Goal: Use online tool/utility: Utilize a website feature to perform a specific function

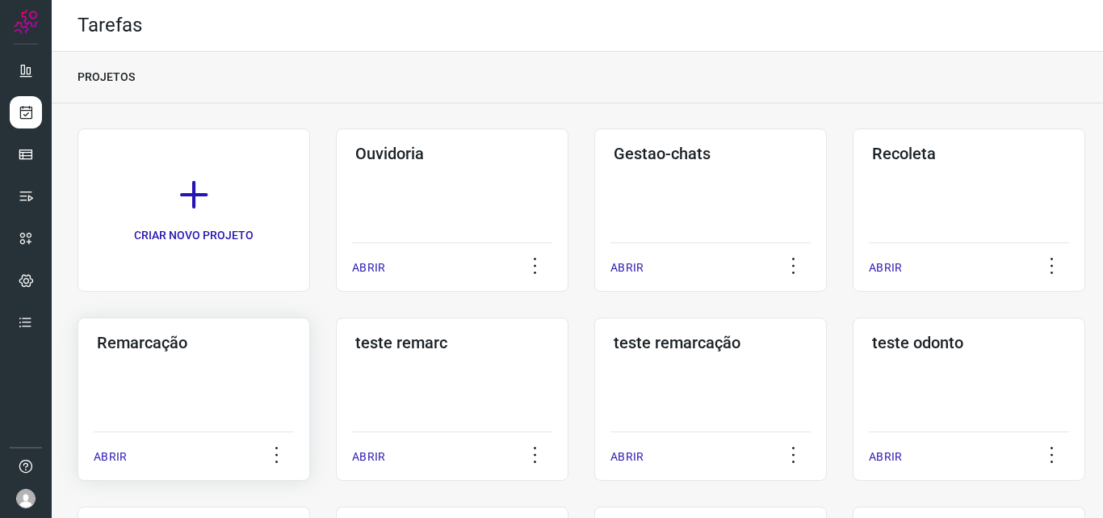
click at [336, 399] on div "Remarcação ABRIR" at bounding box center [452, 398] width 233 height 163
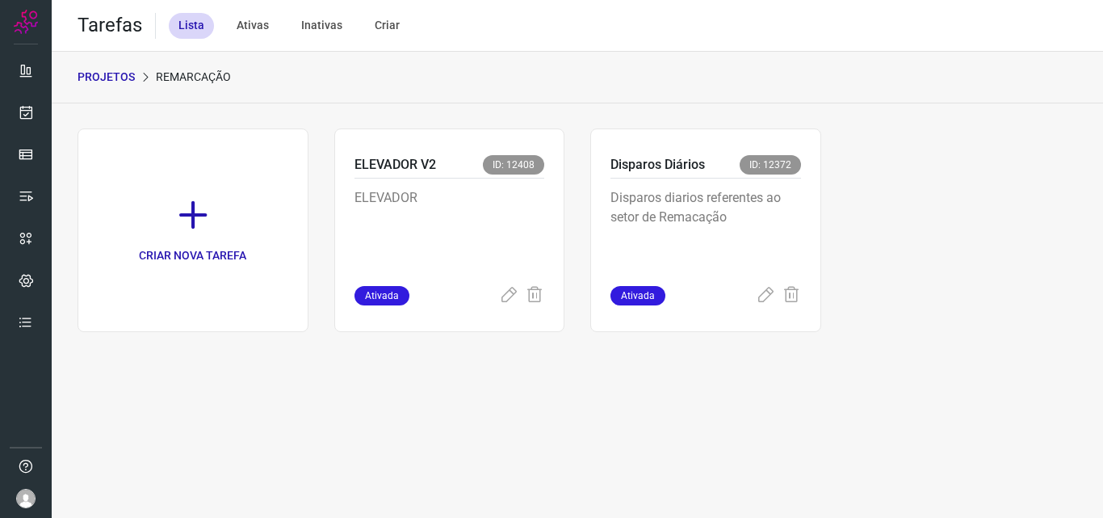
click at [736, 257] on p "Disparos diarios referentes ao setor de Remacação" at bounding box center [706, 228] width 191 height 81
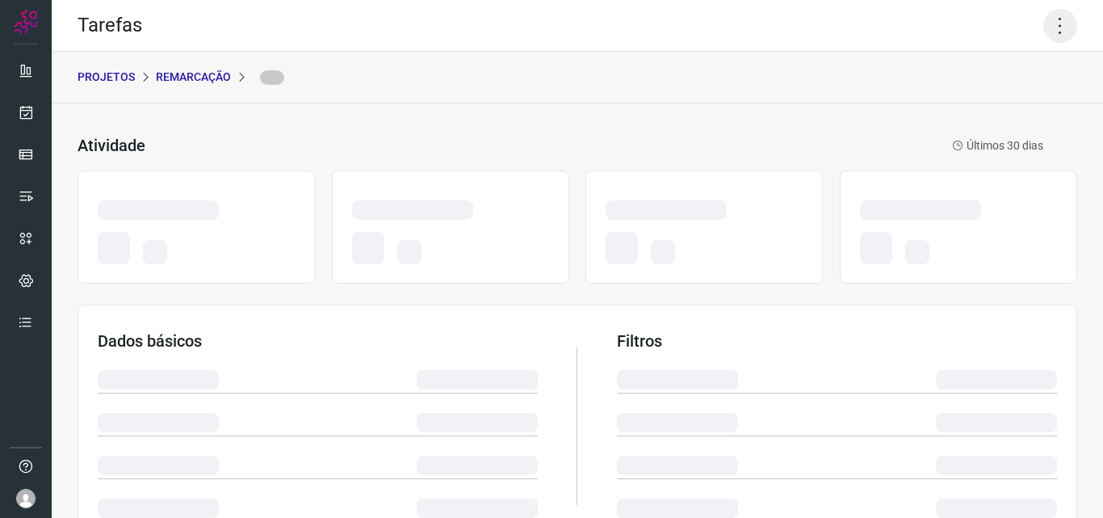
click at [1045, 27] on icon at bounding box center [1061, 26] width 34 height 34
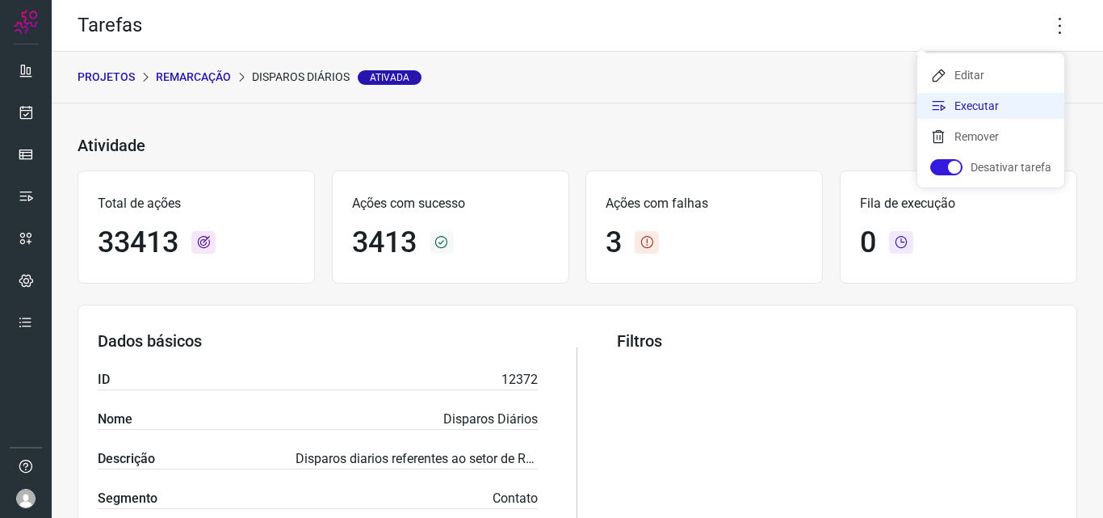
click at [1014, 96] on li "Executar" at bounding box center [991, 106] width 147 height 26
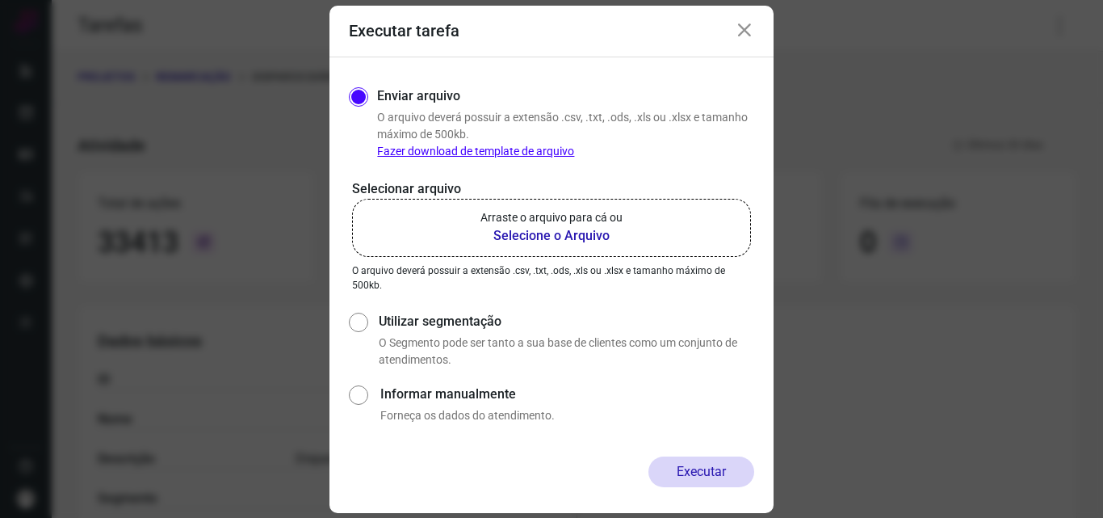
click at [608, 246] on label "Arraste o arquivo para cá ou Selecione o Arquivo" at bounding box center [551, 228] width 399 height 58
click at [0, 0] on input "Arraste o arquivo para cá ou Selecione o Arquivo" at bounding box center [0, 0] width 0 height 0
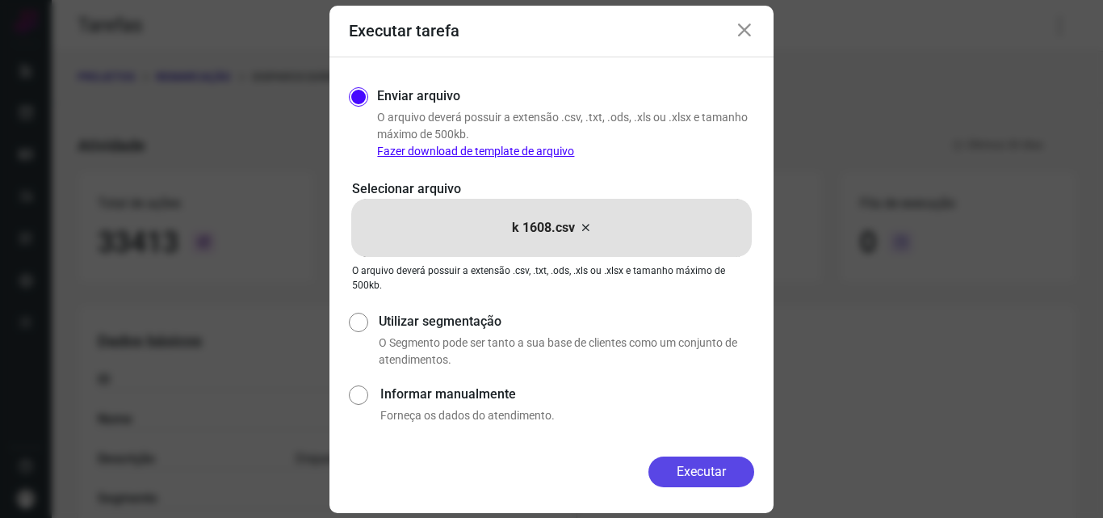
click at [694, 469] on button "Executar" at bounding box center [702, 471] width 106 height 31
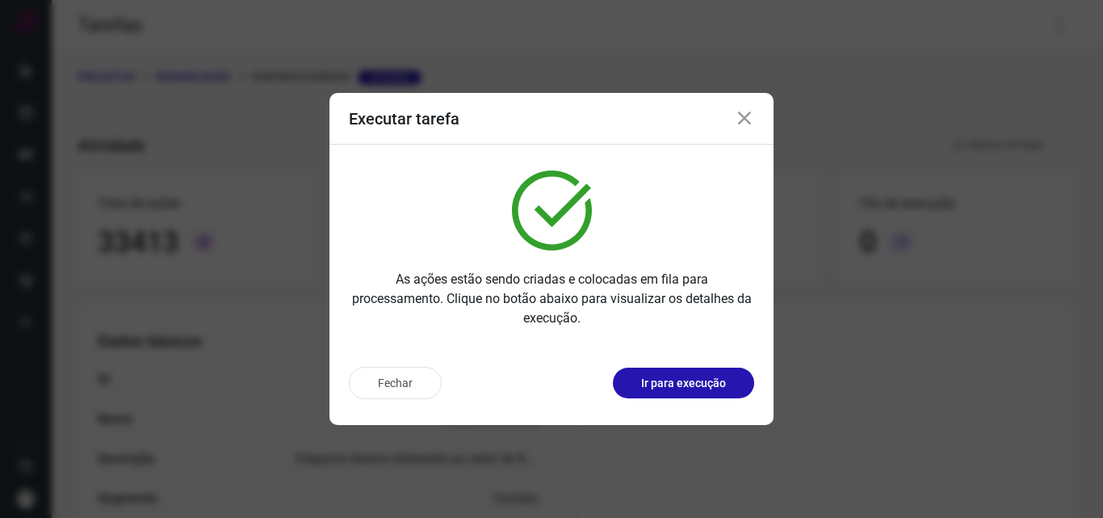
click at [701, 389] on p "Ir para execução" at bounding box center [683, 383] width 85 height 17
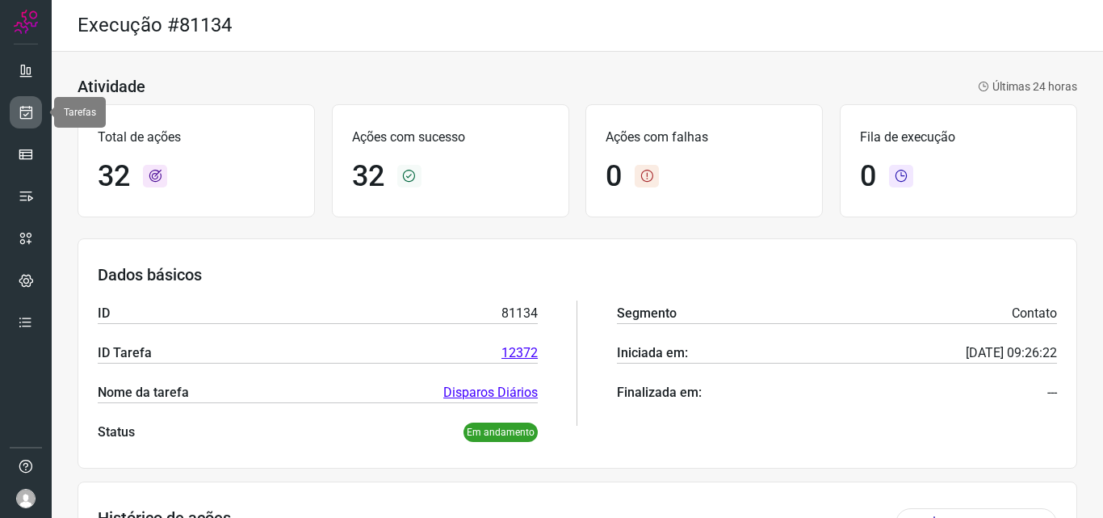
click at [14, 116] on link at bounding box center [26, 112] width 32 height 32
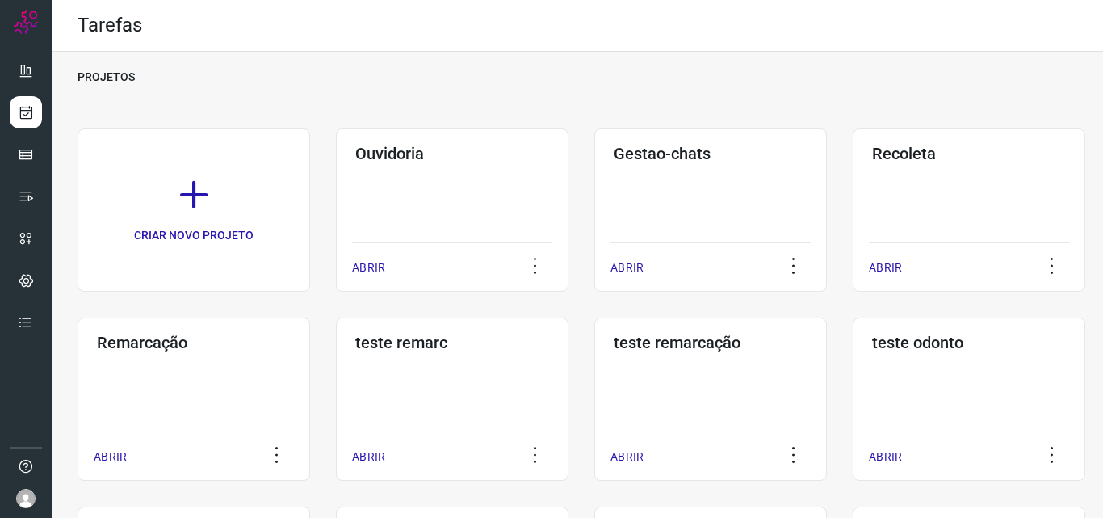
click at [175, 334] on h3 "Remarcação" at bounding box center [194, 342] width 194 height 19
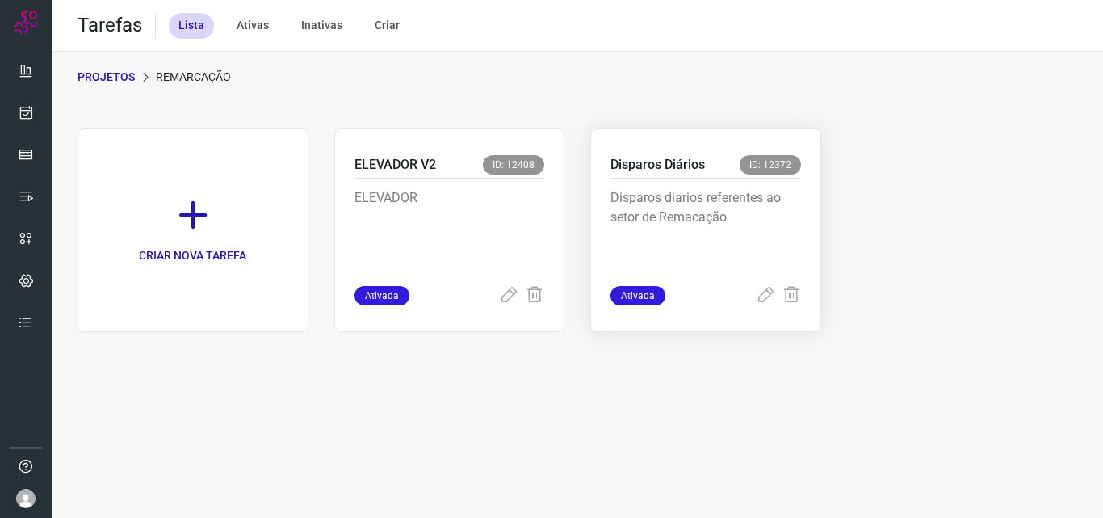
click at [721, 221] on p "Disparos diarios referentes ao setor de Remacação" at bounding box center [706, 228] width 191 height 81
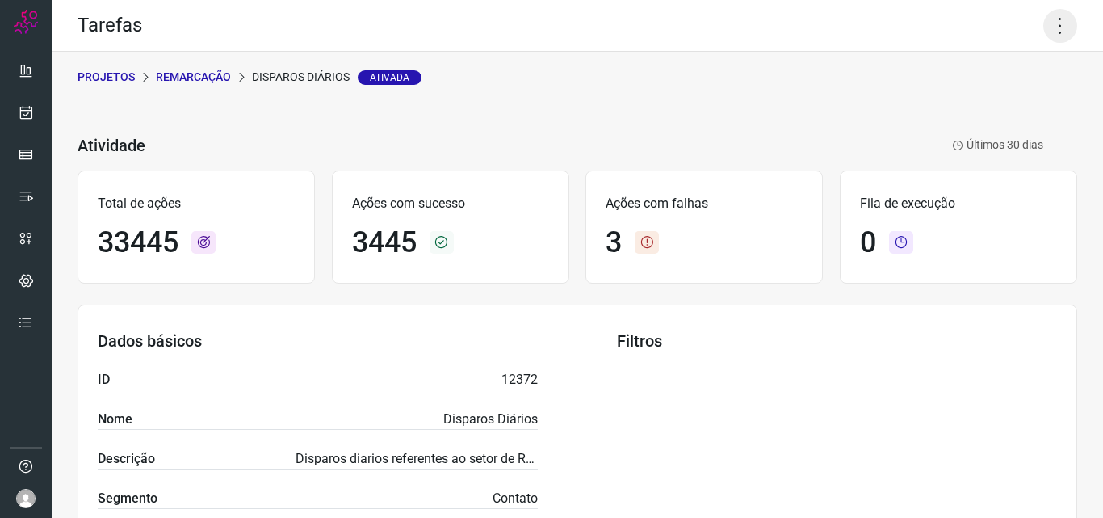
click at [1047, 32] on icon at bounding box center [1061, 26] width 34 height 34
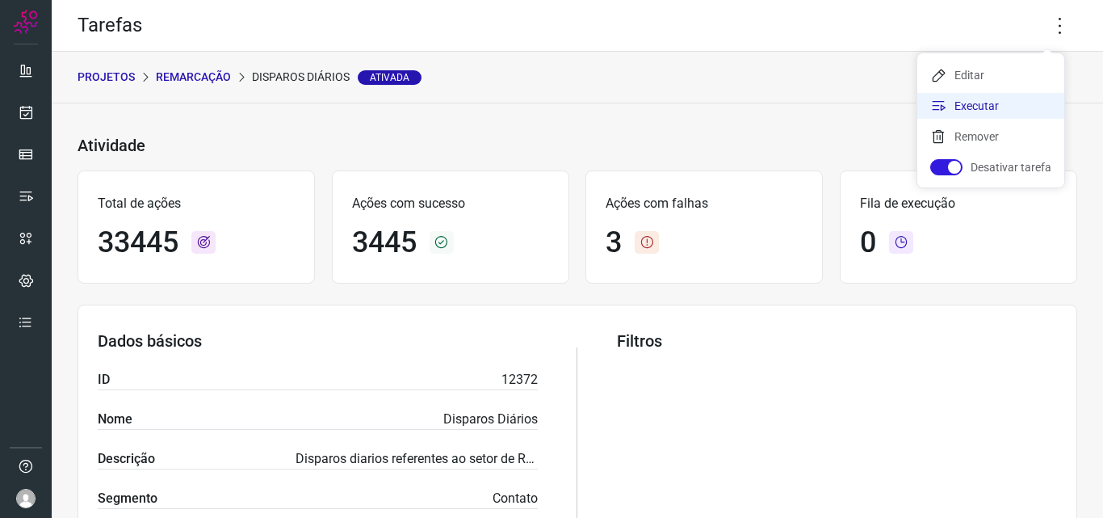
click at [962, 103] on li "Executar" at bounding box center [991, 106] width 147 height 26
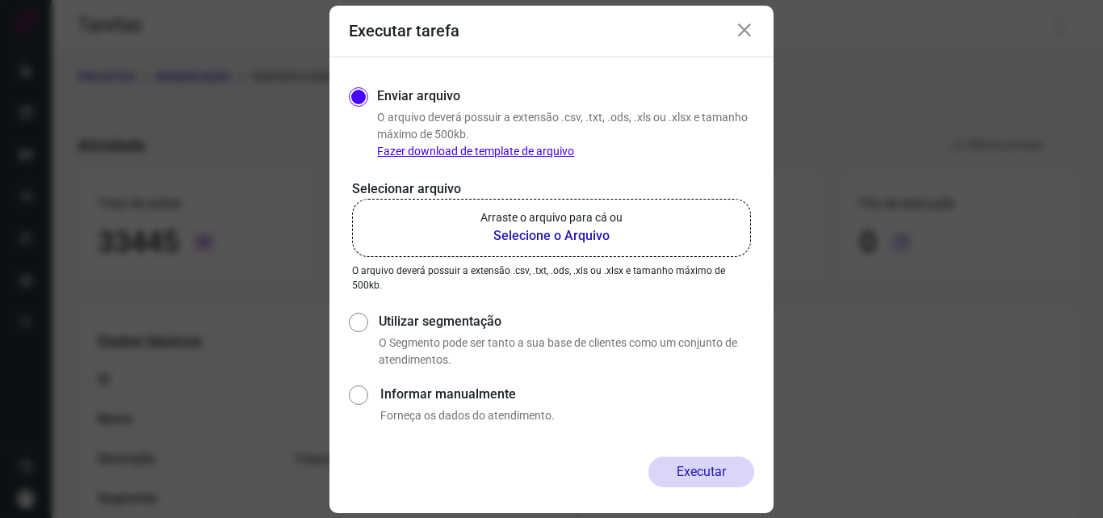
click at [577, 214] on p "Arraste o arquivo para cá ou" at bounding box center [552, 217] width 142 height 17
click at [0, 0] on input "Arraste o arquivo para cá ou Selecione o Arquivo" at bounding box center [0, 0] width 0 height 0
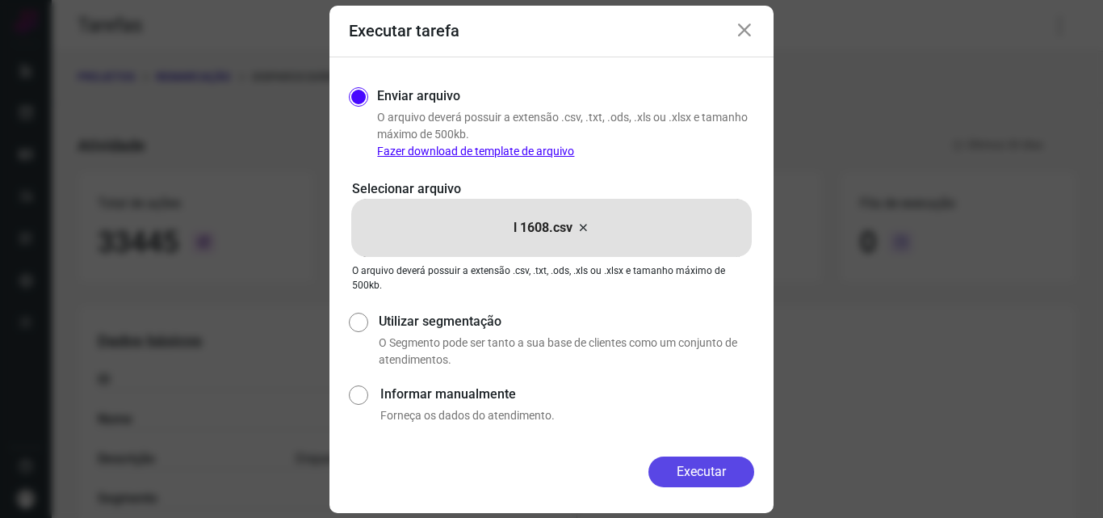
click at [673, 468] on button "Executar" at bounding box center [702, 471] width 106 height 31
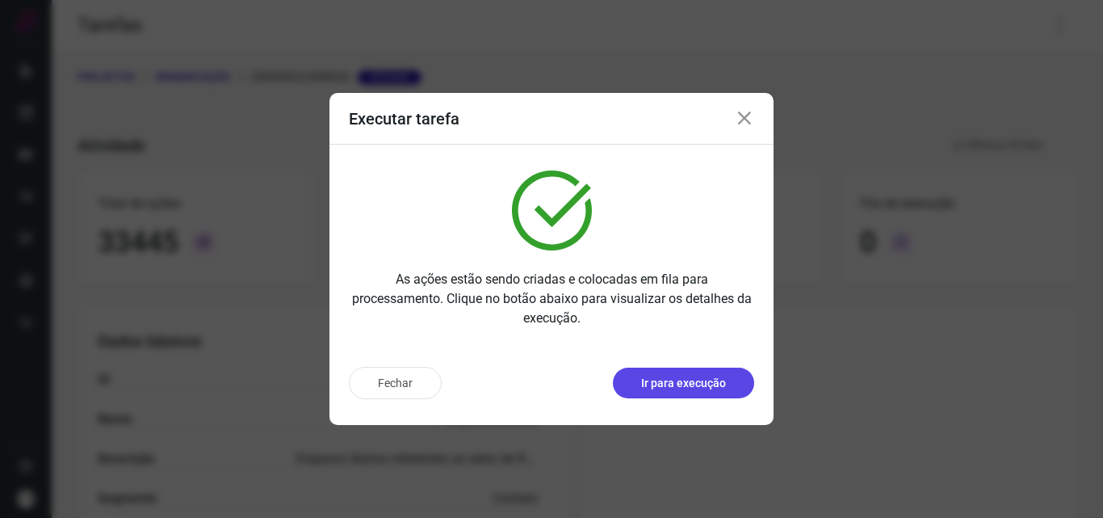
click at [679, 370] on button "Ir para execução" at bounding box center [683, 383] width 141 height 31
